Goal: Task Accomplishment & Management: Complete application form

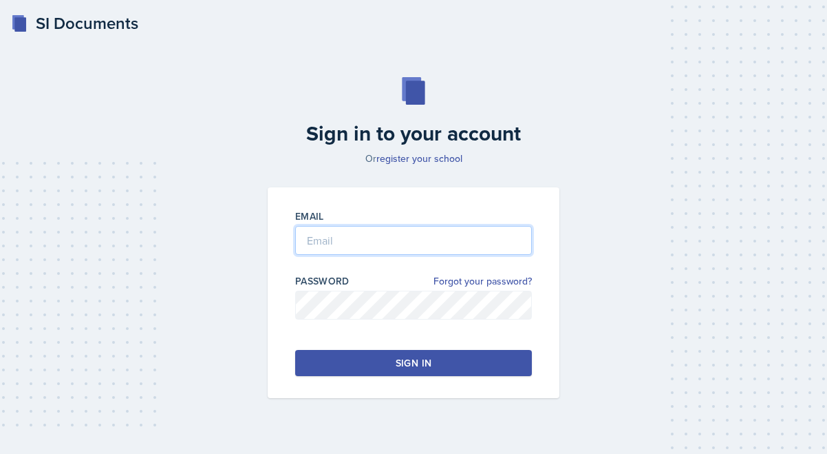
type input "[PERSON_NAME][EMAIL_ADDRESS][PERSON_NAME][DOMAIN_NAME]"
click at [384, 363] on button "Sign in" at bounding box center [413, 363] width 237 height 26
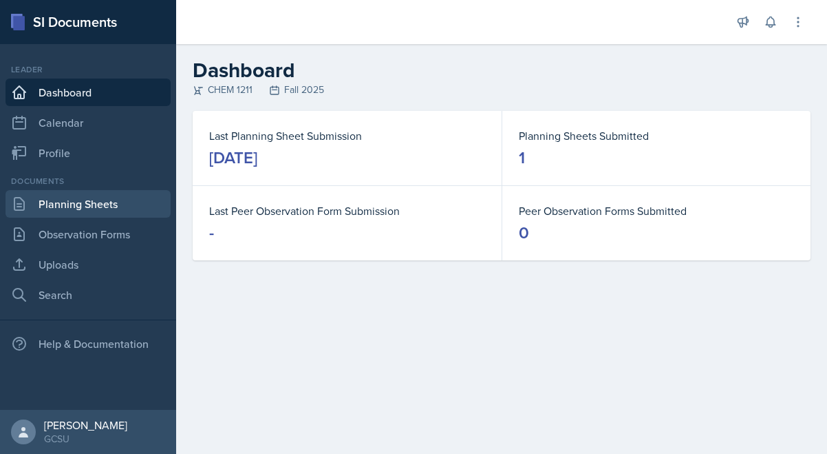
click at [89, 203] on link "Planning Sheets" at bounding box center [88, 204] width 165 height 28
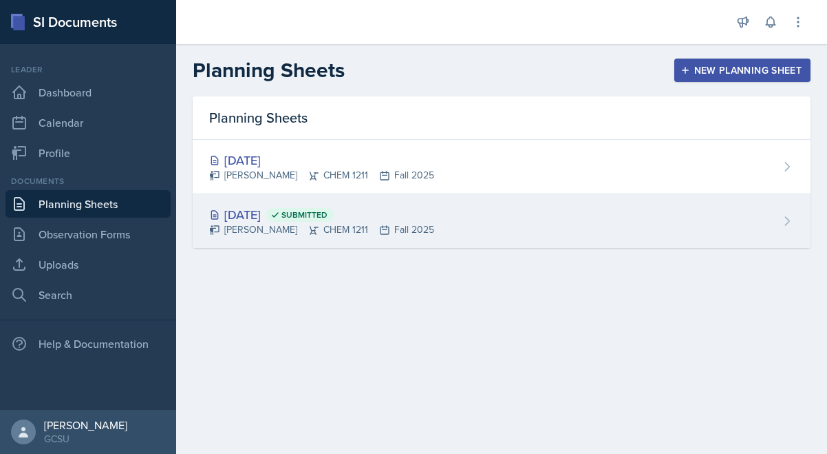
click at [290, 213] on div "[DATE] Submitted" at bounding box center [321, 214] width 225 height 19
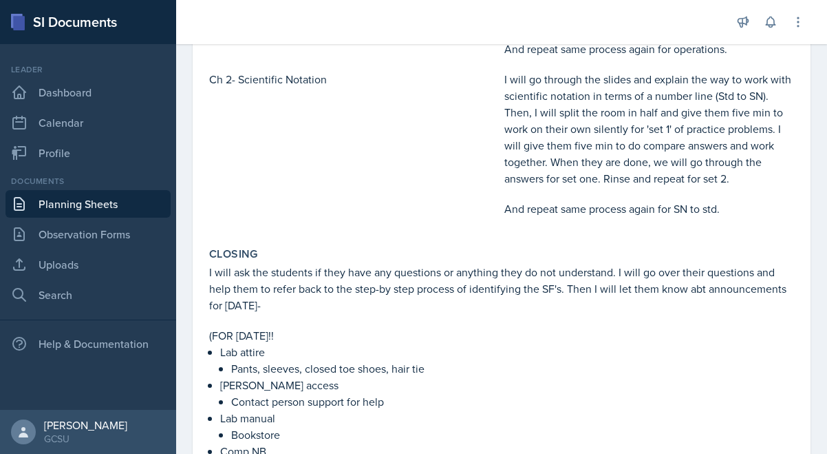
scroll to position [834, 0]
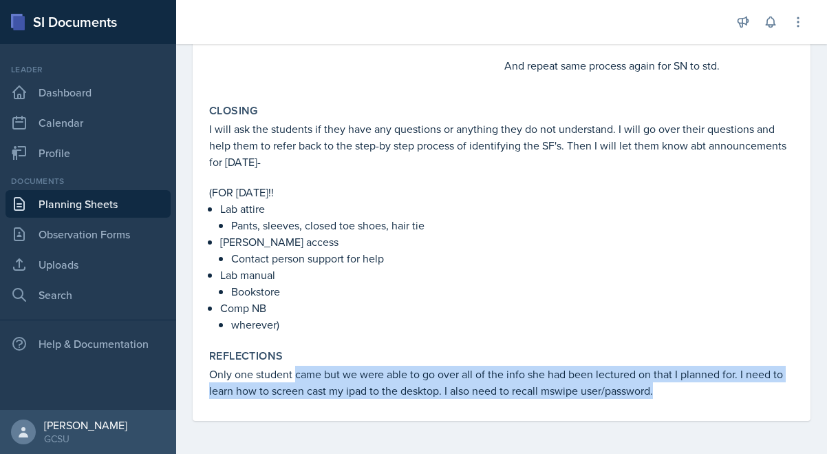
drag, startPoint x: 296, startPoint y: 368, endPoint x: 345, endPoint y: 426, distance: 75.7
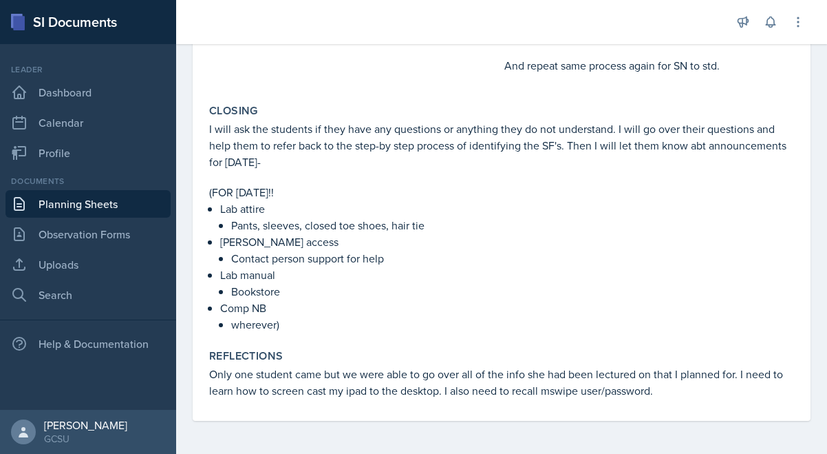
click at [77, 151] on link "Profile" at bounding box center [88, 153] width 165 height 28
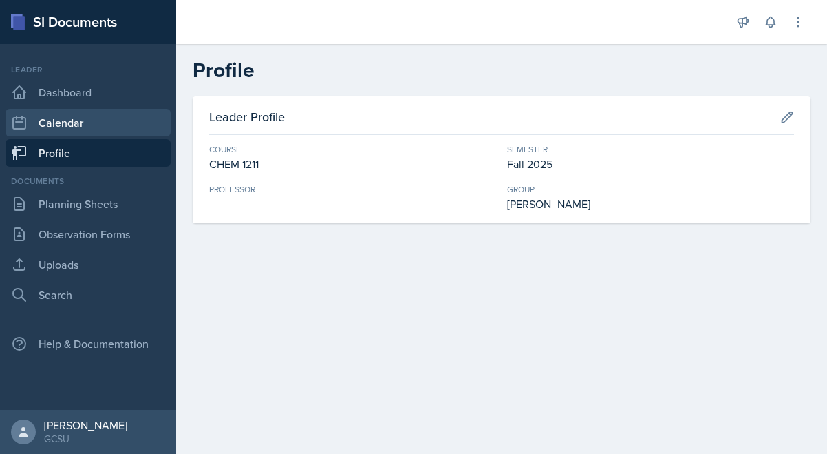
click at [83, 123] on link "Calendar" at bounding box center [88, 123] width 165 height 28
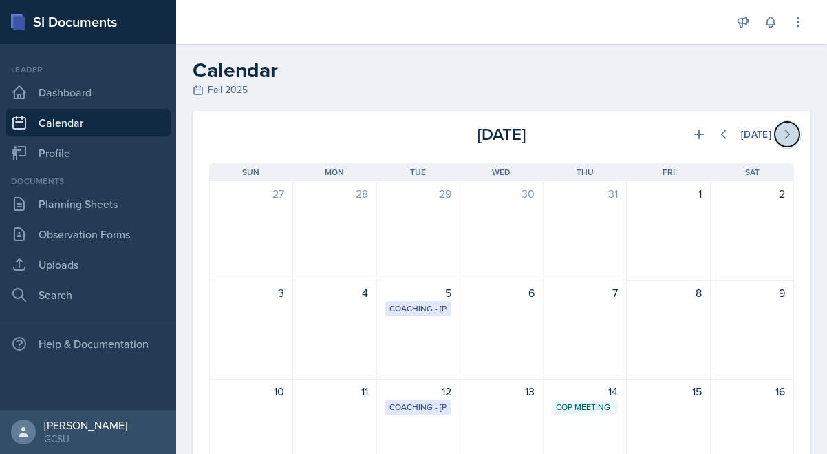
click at [789, 135] on icon at bounding box center [788, 134] width 14 height 14
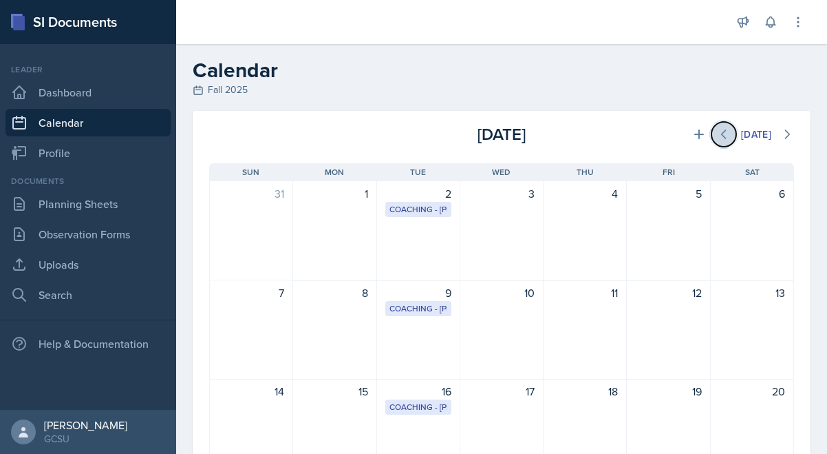
click at [726, 132] on icon at bounding box center [724, 134] width 14 height 14
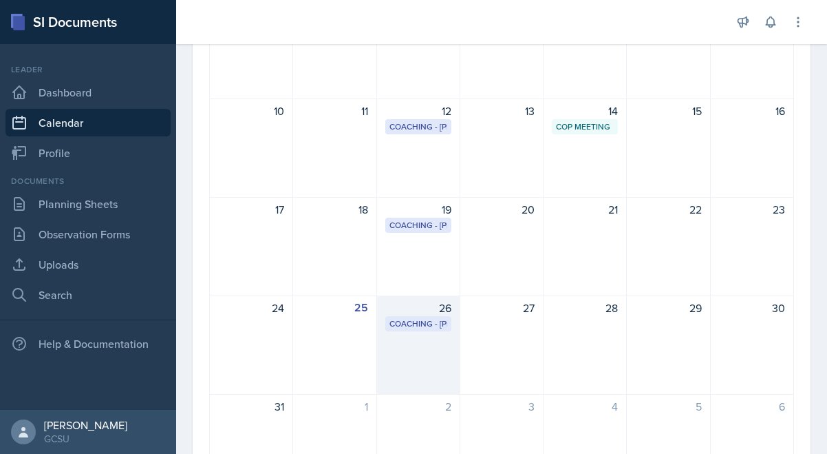
scroll to position [369, 0]
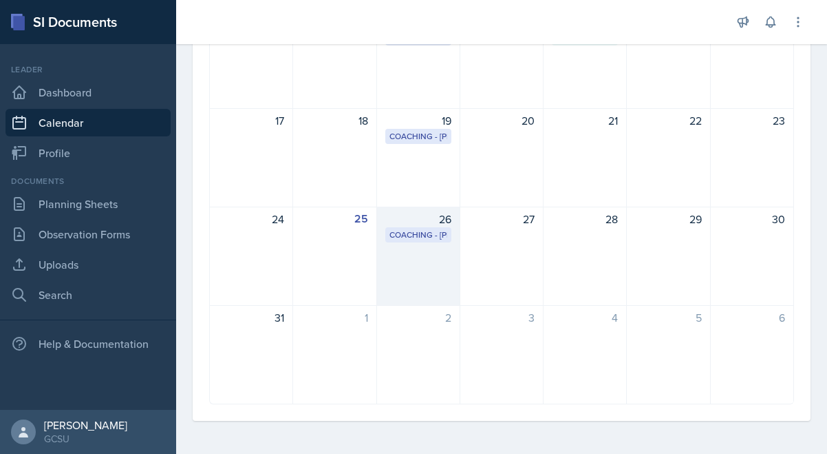
click at [427, 271] on div "26 Coaching - [PERSON_NAME] Coaching room 2:00 PM - 4:00 PM" at bounding box center [418, 255] width 83 height 99
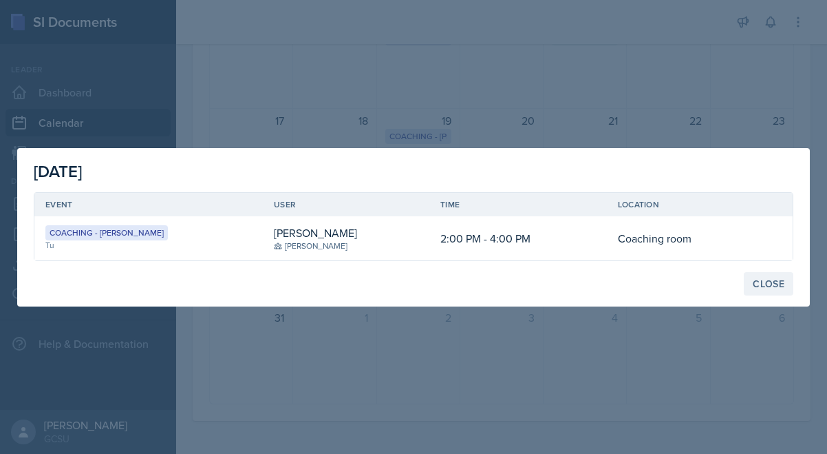
click at [775, 283] on div "Close" at bounding box center [769, 283] width 32 height 11
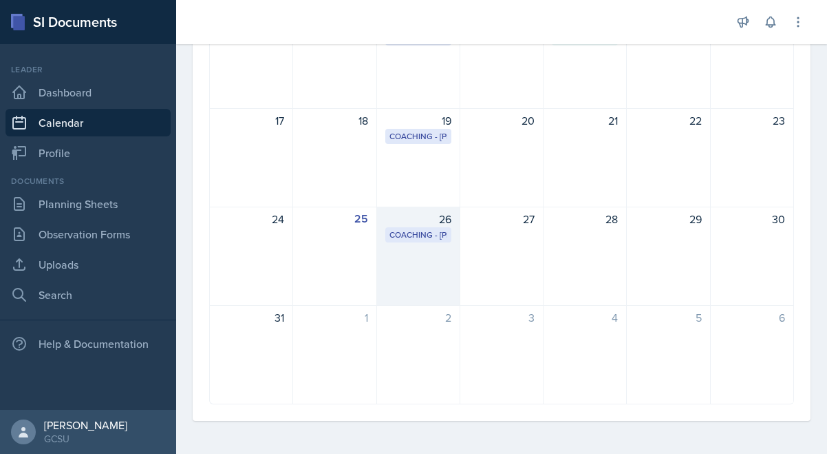
click at [441, 262] on div "26 Coaching - [PERSON_NAME] Coaching room 2:00 PM - 4:00 PM" at bounding box center [418, 255] width 83 height 99
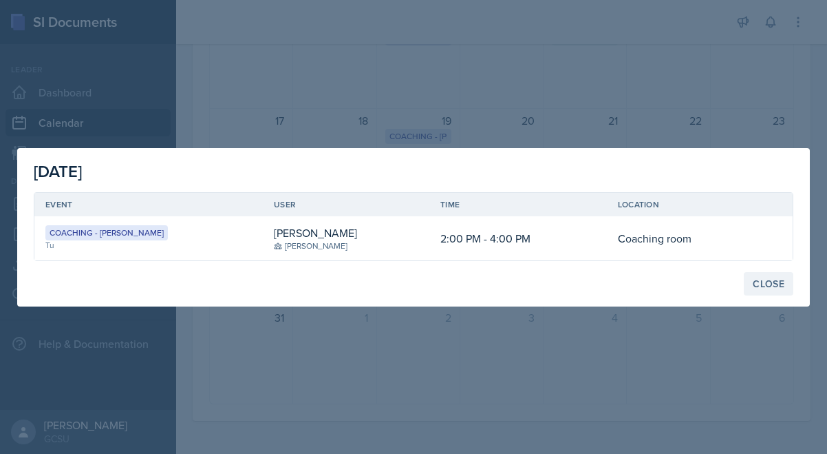
click at [769, 275] on button "Close" at bounding box center [769, 283] width 50 height 23
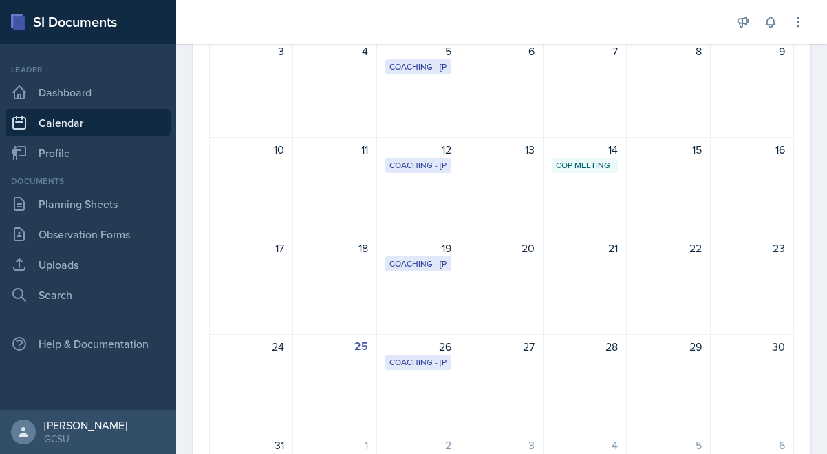
scroll to position [0, 0]
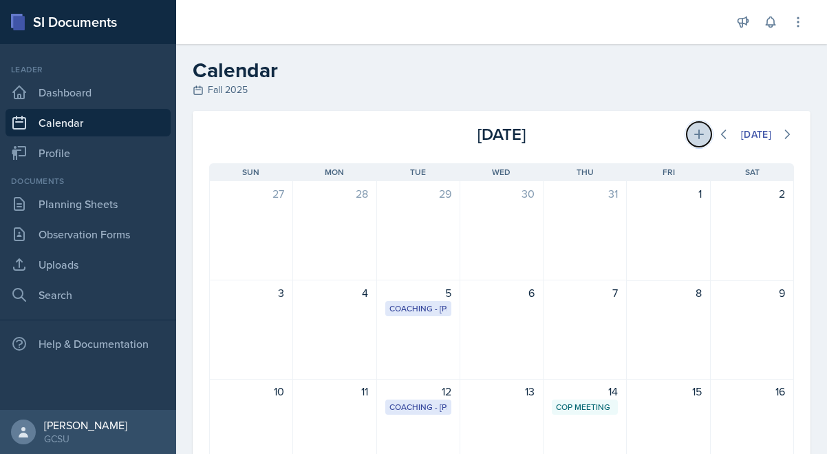
click at [688, 129] on button at bounding box center [699, 134] width 25 height 25
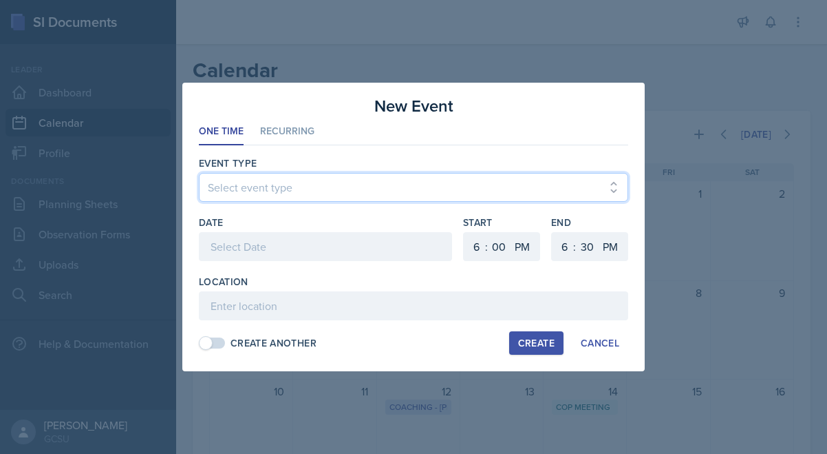
click at [248, 186] on select "Select event type Leader Training New Calendar Event SI Session" at bounding box center [414, 187] width 430 height 29
select select "700c1d41-4793-48d3-8616-e09499dfb71d"
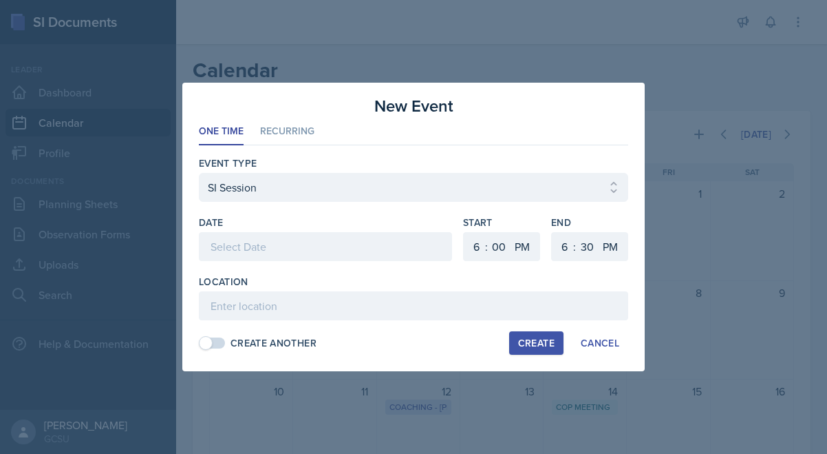
click at [271, 240] on div at bounding box center [325, 246] width 253 height 29
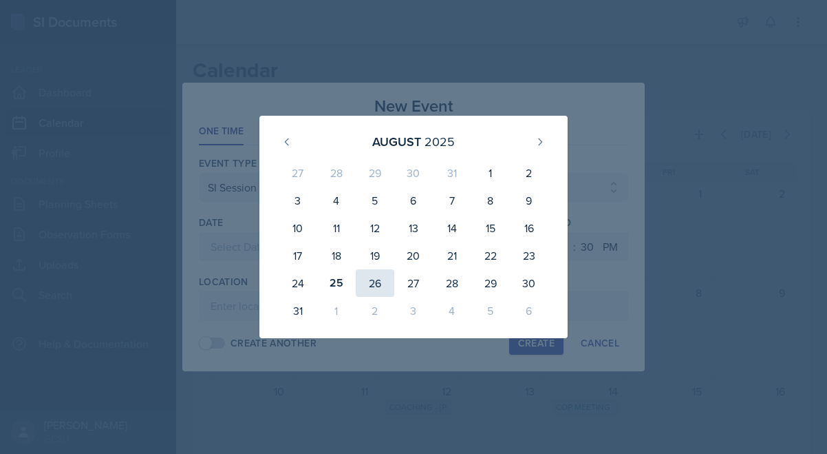
click at [382, 280] on div "26" at bounding box center [375, 283] width 39 height 28
type input "[DATE]"
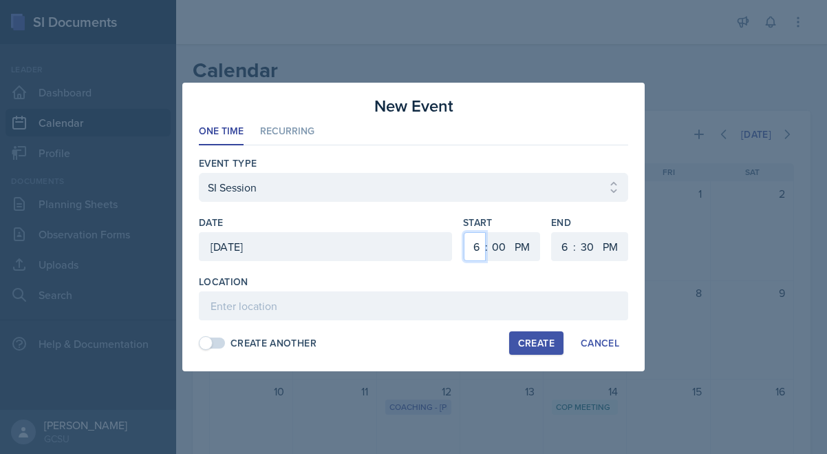
click at [476, 246] on select "1 2 3 4 5 6 7 8 9 10 11 12" at bounding box center [475, 246] width 22 height 29
click at [507, 245] on select "00 05 10 15 20 25 30 35 40 45 50 55" at bounding box center [499, 246] width 22 height 29
select select "30"
click at [562, 248] on select "1 2 3 4 5 6 7 8 9 10 11 12" at bounding box center [563, 246] width 22 height 29
select select "8"
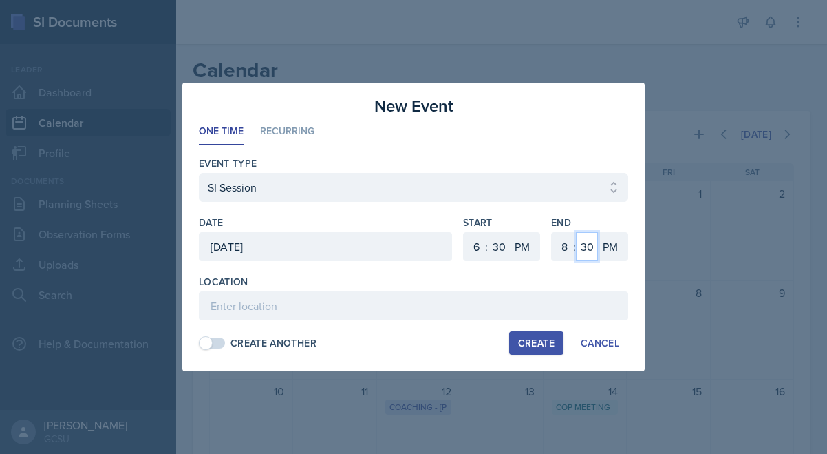
click at [589, 250] on select "00 05 10 15 20 25 30 35 40 45 50 55" at bounding box center [587, 246] width 22 height 29
select select "0"
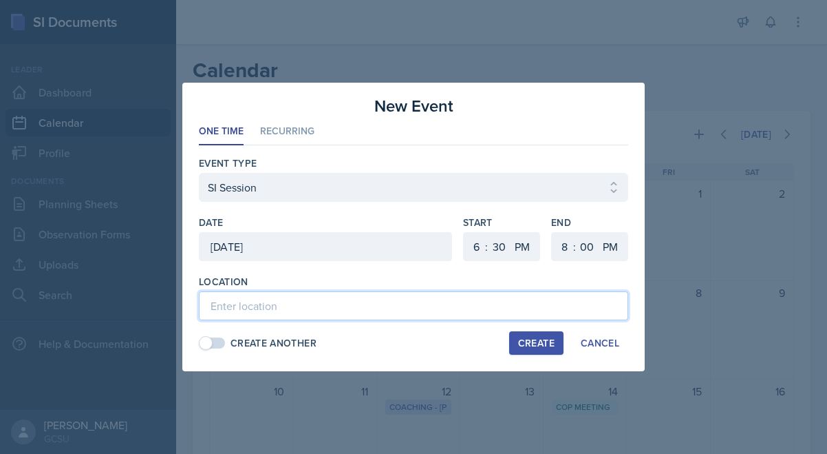
click at [429, 311] on input at bounding box center [414, 305] width 430 height 29
type input "ANS 165"
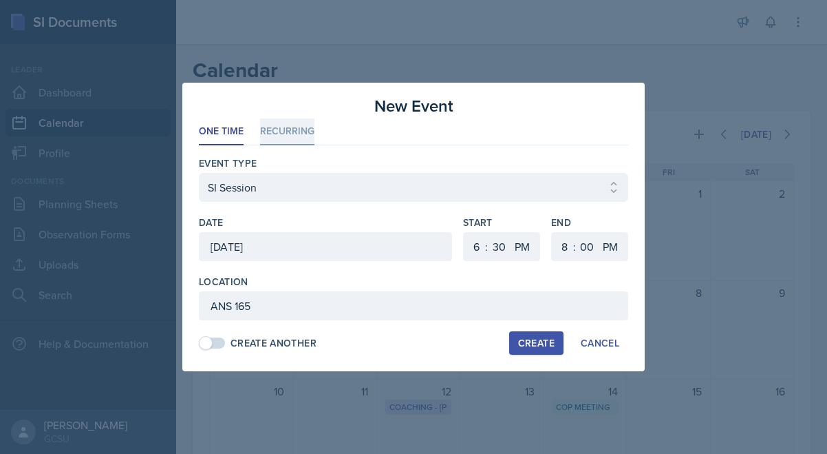
click at [282, 127] on li "Recurring" at bounding box center [287, 131] width 54 height 27
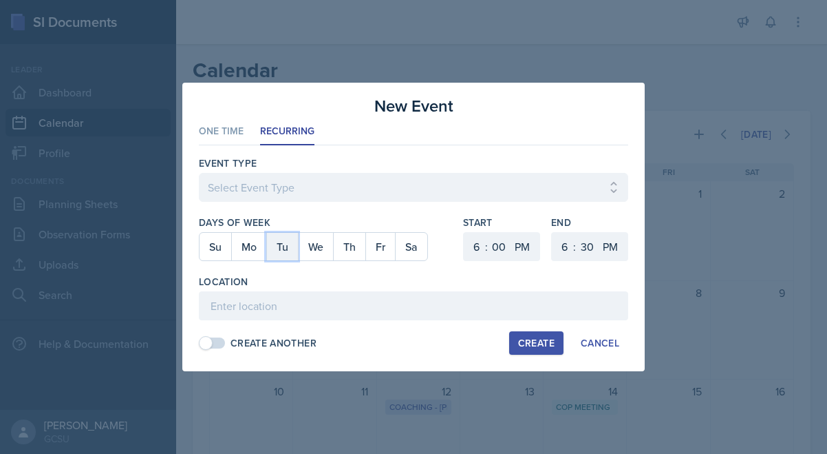
click at [268, 248] on button "Tu" at bounding box center [282, 247] width 32 height 28
click at [348, 247] on button "Th" at bounding box center [349, 247] width 32 height 28
click at [478, 247] on select "1 2 3 4 5 6 7 8 9 10 11 12" at bounding box center [475, 246] width 22 height 29
click at [502, 252] on select "00 05 10 15 20 25 30 35 40 45 50 55" at bounding box center [499, 246] width 22 height 29
select select "30"
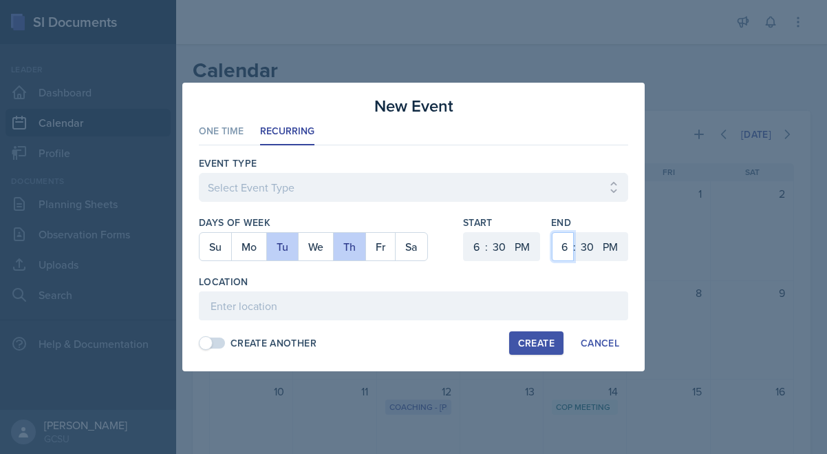
click at [567, 248] on select "1 2 3 4 5 6 7 8 9 10 11 12" at bounding box center [563, 246] width 22 height 29
select select "8"
click at [591, 240] on select "00 05 10 15 20 25 30 35 40 45 50 55" at bounding box center [587, 246] width 22 height 29
select select "0"
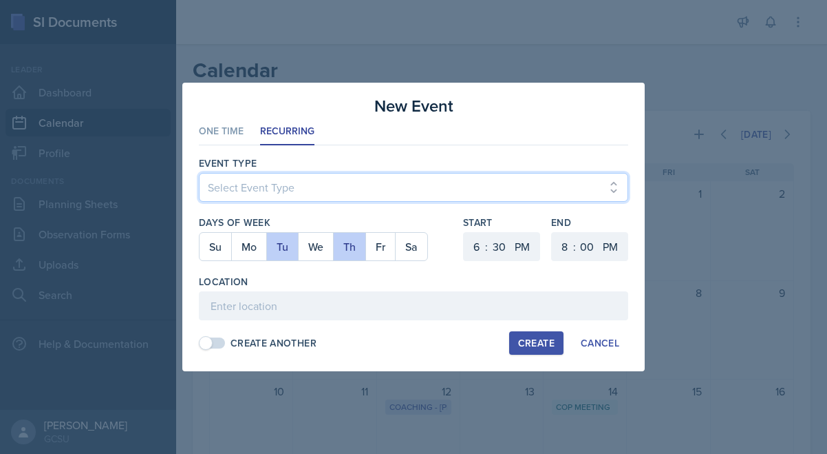
click at [405, 191] on select "Select Event Type Leader Training New Calendar Event SI Session" at bounding box center [414, 187] width 430 height 29
select select "700c1d41-4793-48d3-8616-e09499dfb71d"
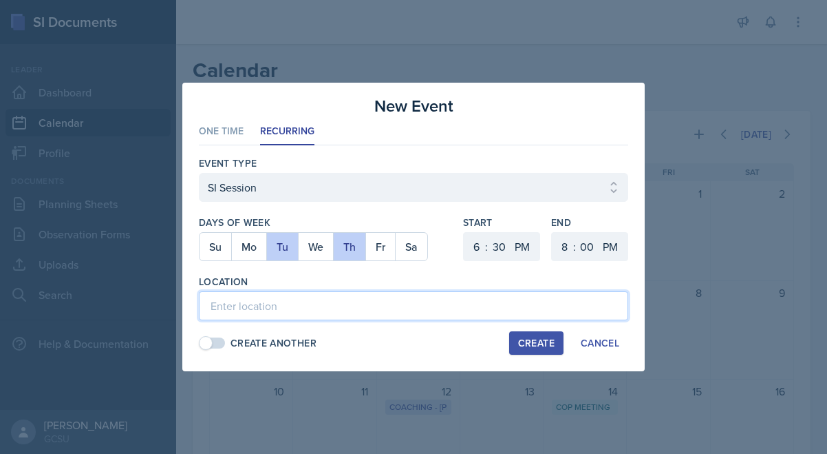
click at [340, 307] on input at bounding box center [414, 305] width 430 height 29
type input "ANS 165"
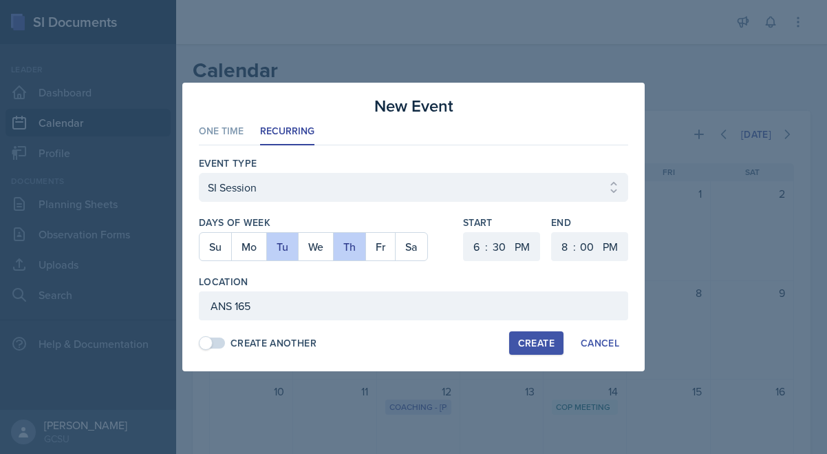
click at [541, 337] on div "Create" at bounding box center [536, 342] width 36 height 11
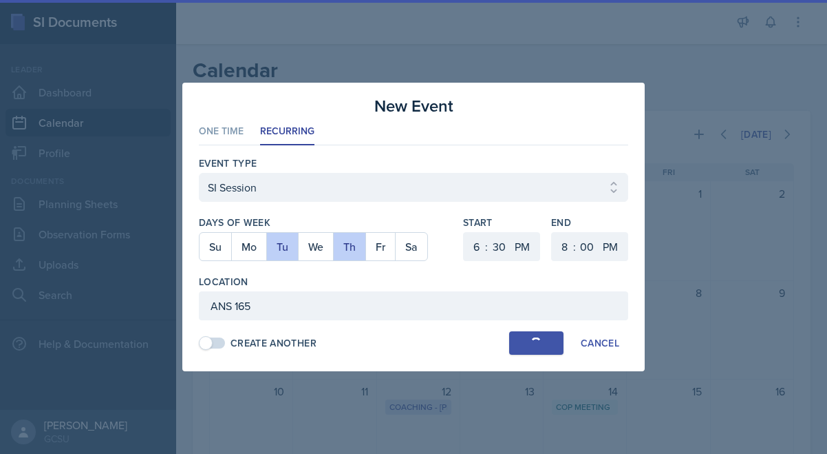
select select
select select "0"
select select "6"
select select "30"
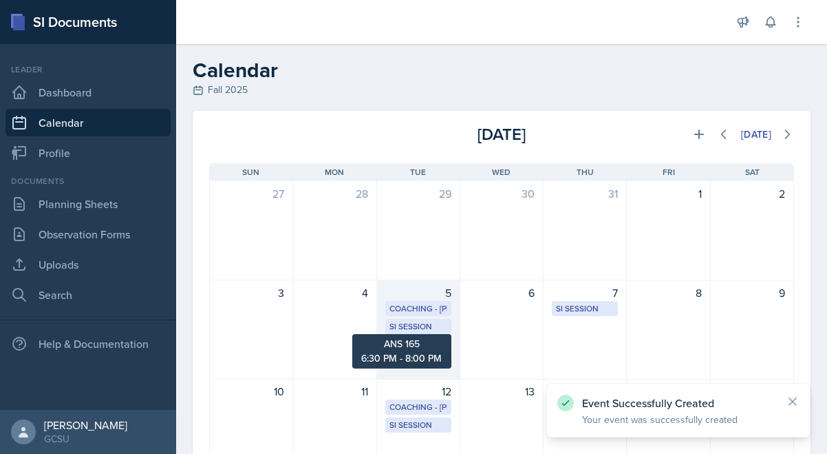
click at [416, 327] on div "SI Session" at bounding box center [419, 326] width 58 height 12
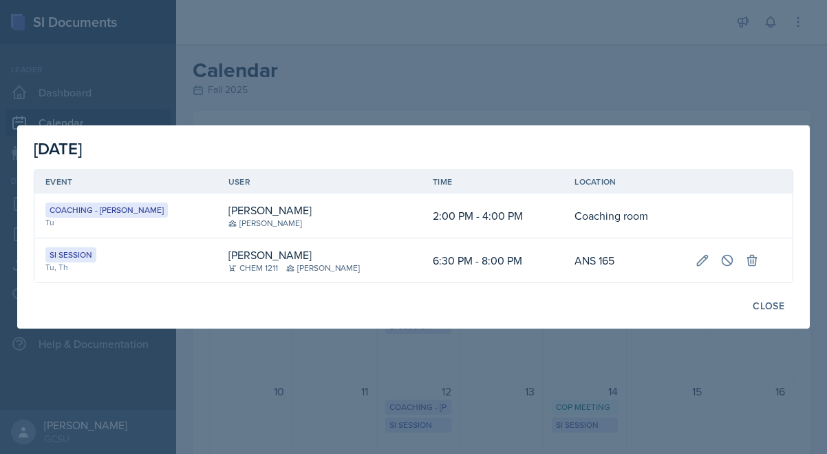
click at [492, 62] on div at bounding box center [413, 227] width 827 height 454
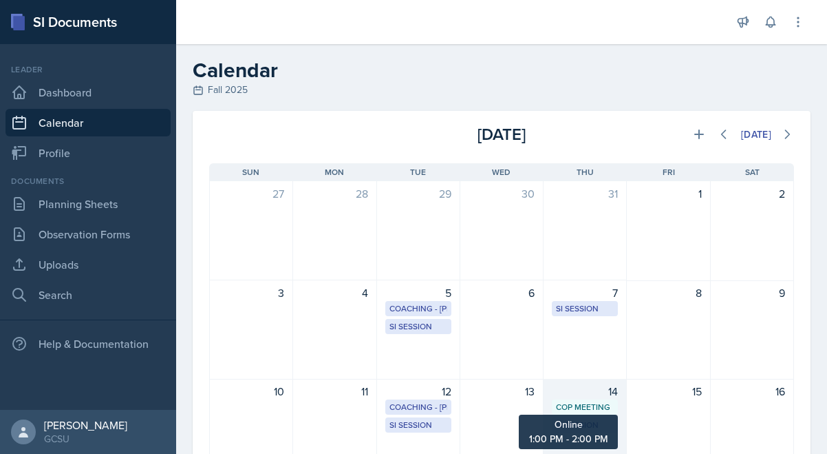
click at [589, 406] on div "CoP Meeting" at bounding box center [585, 407] width 58 height 12
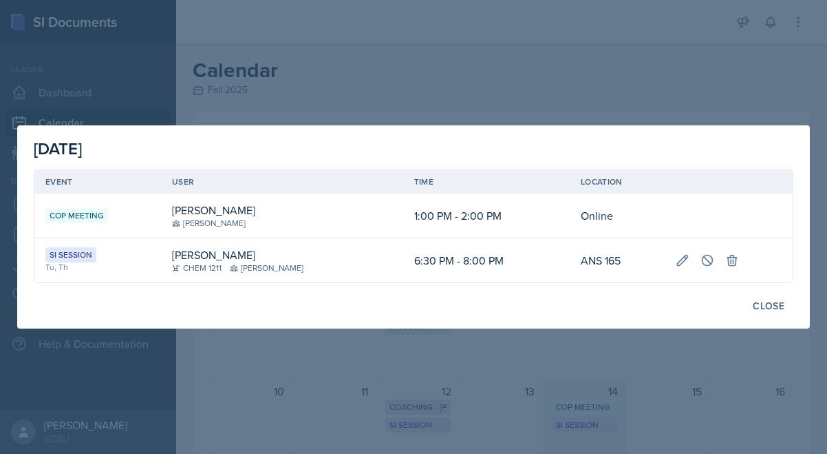
click at [589, 406] on div at bounding box center [413, 227] width 827 height 454
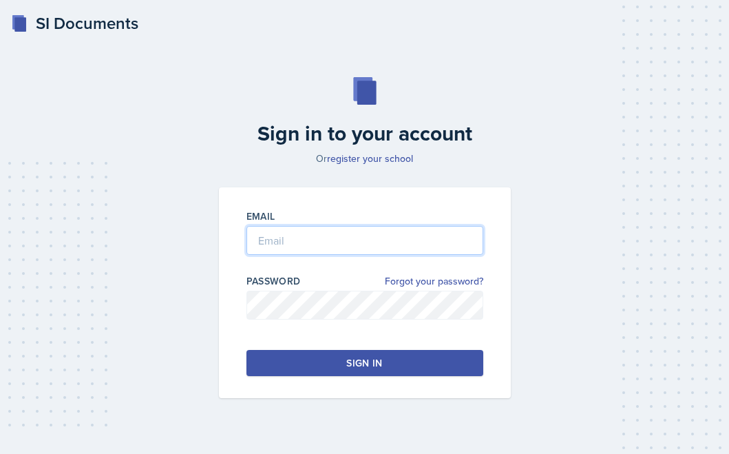
type input "[PERSON_NAME][EMAIL_ADDRESS][PERSON_NAME][DOMAIN_NAME]"
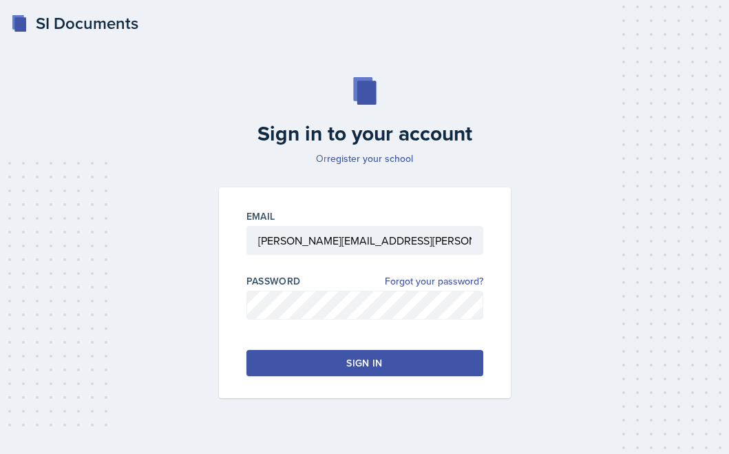
click at [312, 368] on button "Sign in" at bounding box center [364, 363] width 237 height 26
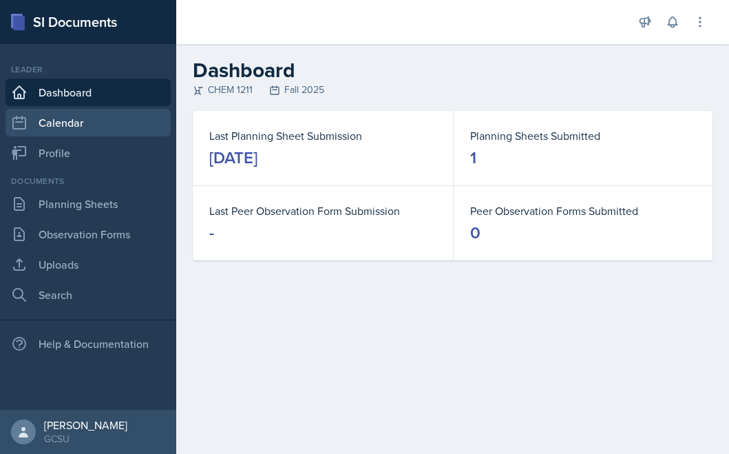
click at [96, 116] on link "Calendar" at bounding box center [88, 123] width 165 height 28
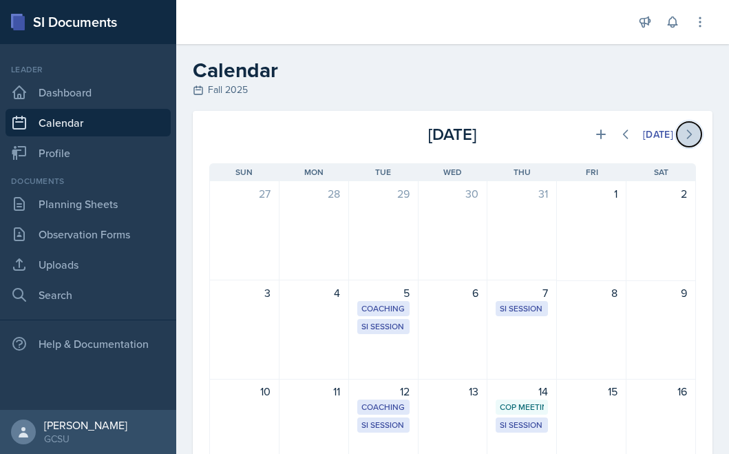
click at [692, 134] on icon at bounding box center [689, 134] width 14 height 14
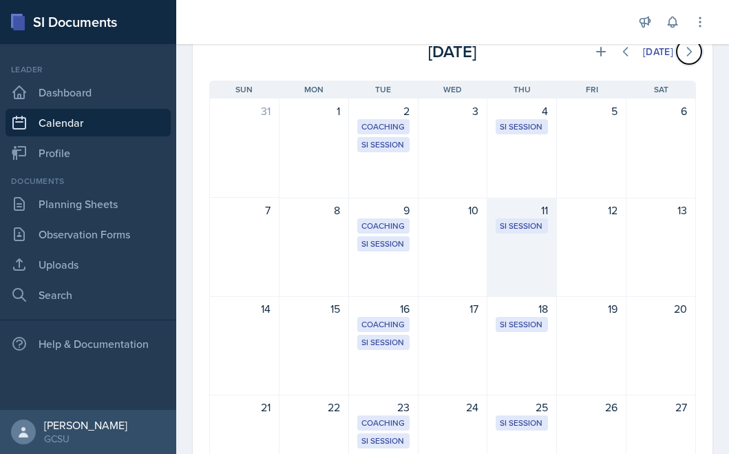
scroll to position [74, 0]
